Goal: Find specific page/section: Find specific page/section

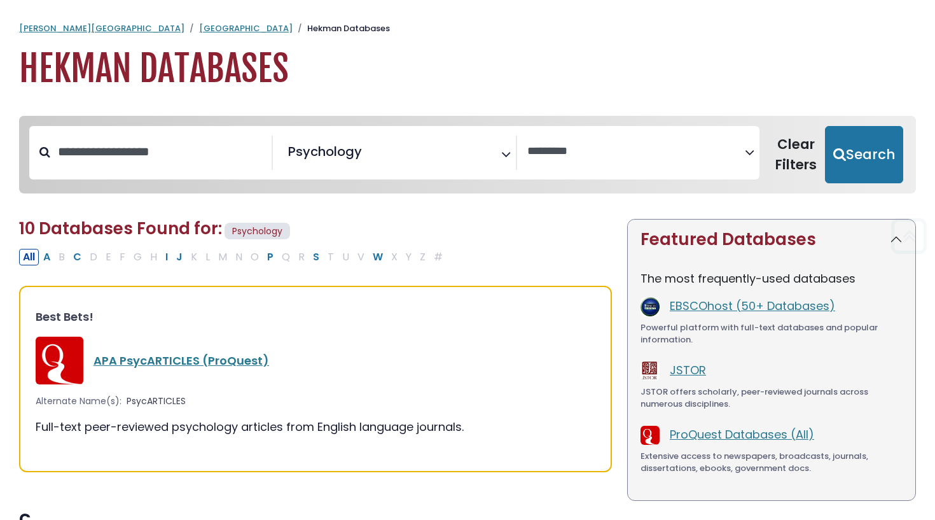
select select "*****"
select select "Database Vendors Filter"
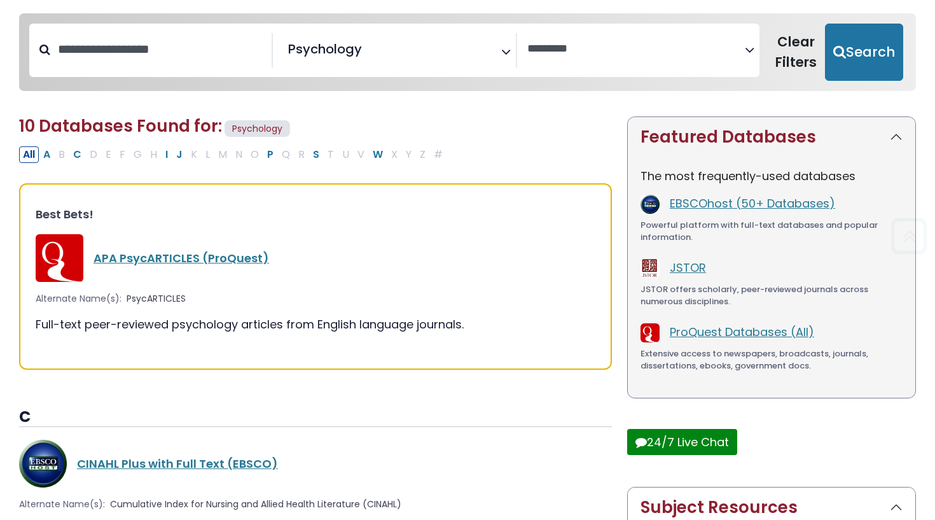
scroll to position [519, 0]
click at [234, 251] on link "APA PsycARTICLES (ProQuest)" at bounding box center [182, 258] width 176 height 16
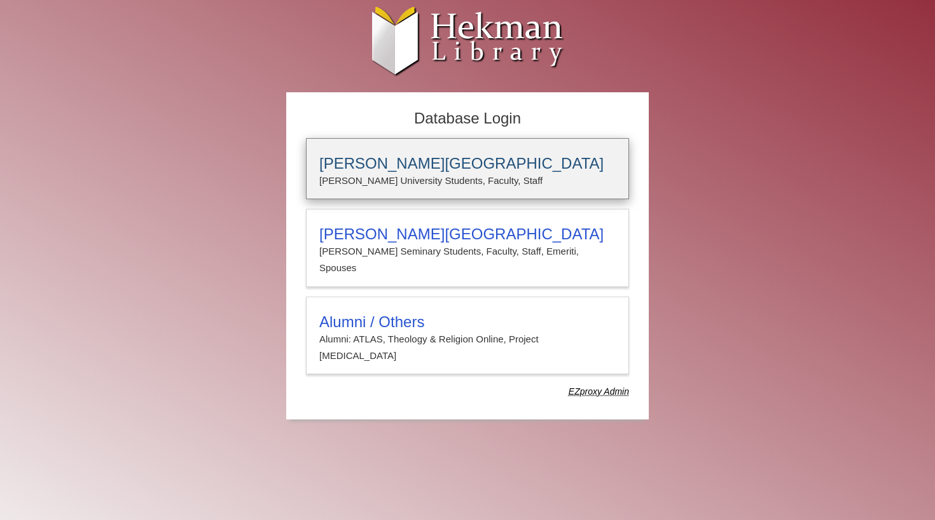
click at [466, 158] on h3 "[PERSON_NAME][GEOGRAPHIC_DATA]" at bounding box center [467, 164] width 297 height 18
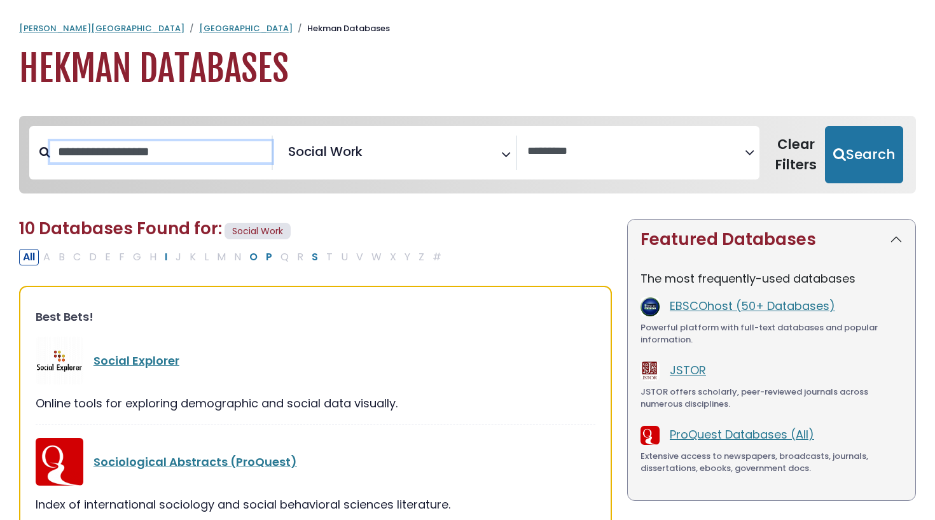
click at [160, 154] on input "Search database by title or keyword" at bounding box center [160, 151] width 221 height 21
click at [270, 252] on button "P" at bounding box center [269, 257] width 14 height 17
select select "Database Vendors Filter"
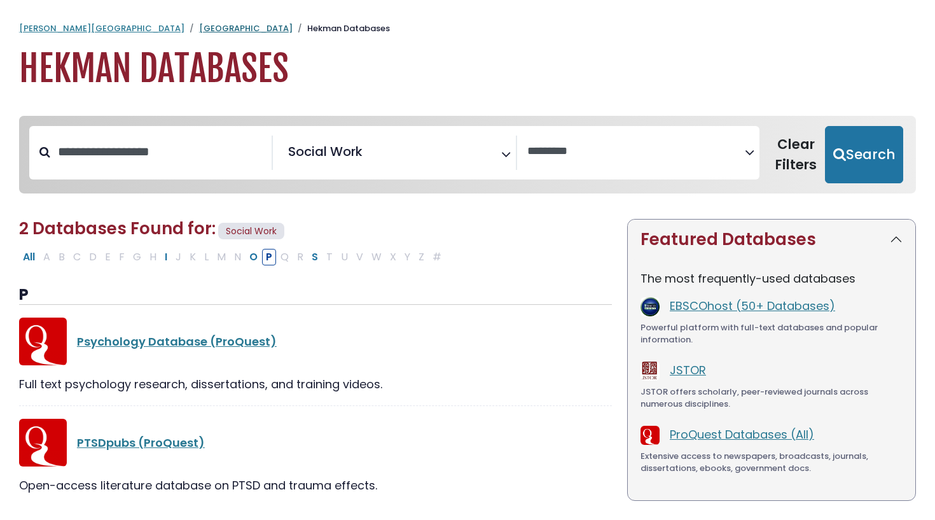
click at [199, 27] on link "[GEOGRAPHIC_DATA]" at bounding box center [246, 28] width 94 height 12
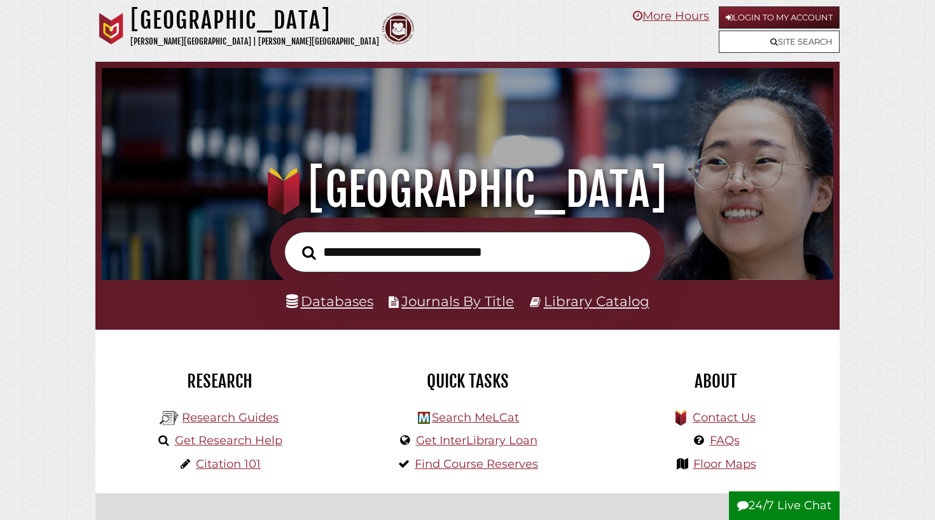
scroll to position [242, 725]
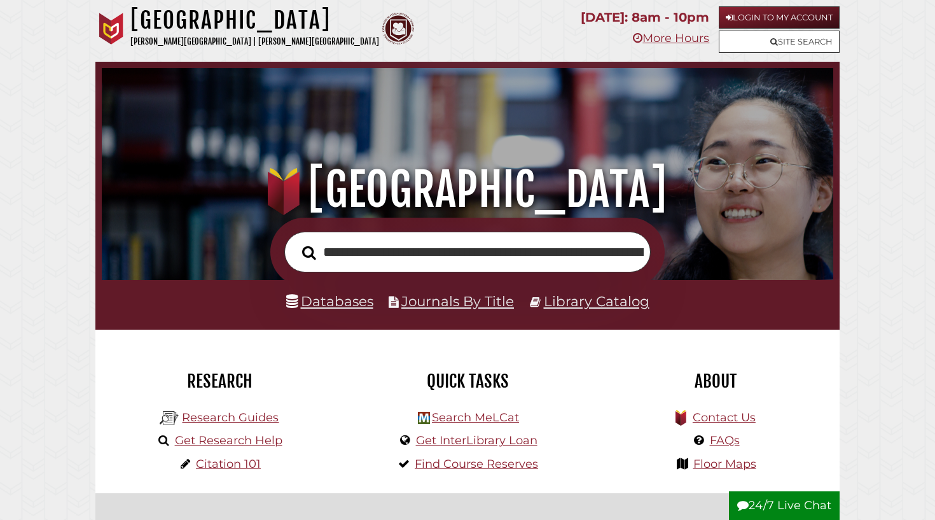
type input "**********"
click at [309, 251] on button "Search" at bounding box center [309, 253] width 27 height 22
